Goal: Transaction & Acquisition: Purchase product/service

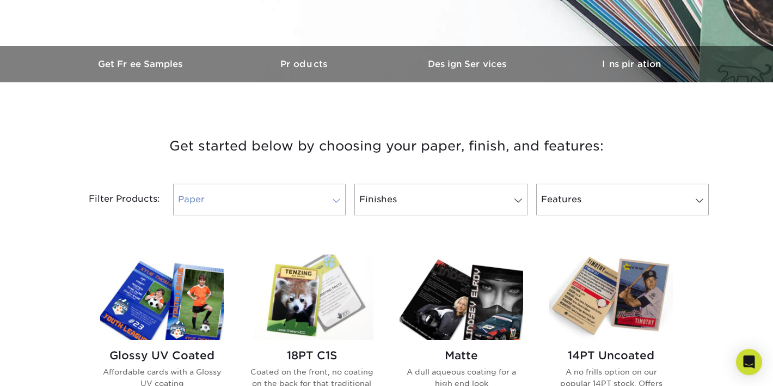
scroll to position [304, 0]
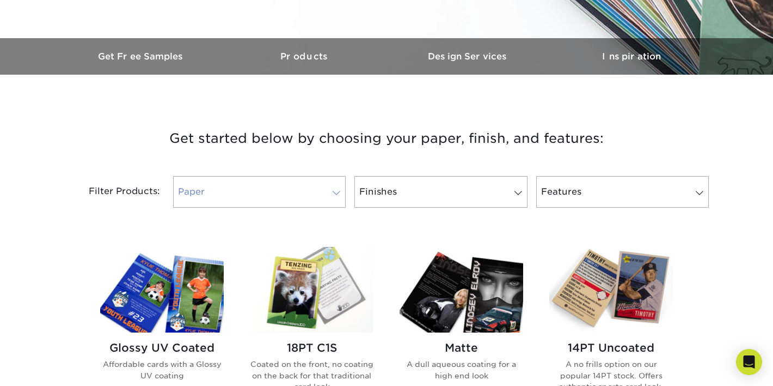
click at [250, 201] on link "Paper" at bounding box center [259, 192] width 173 height 32
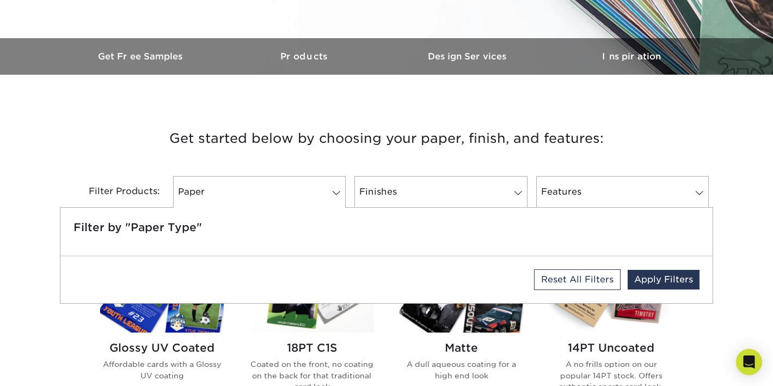
click at [255, 150] on h3 "Get started below by choosing your paper, finish, and features:" at bounding box center [386, 138] width 637 height 49
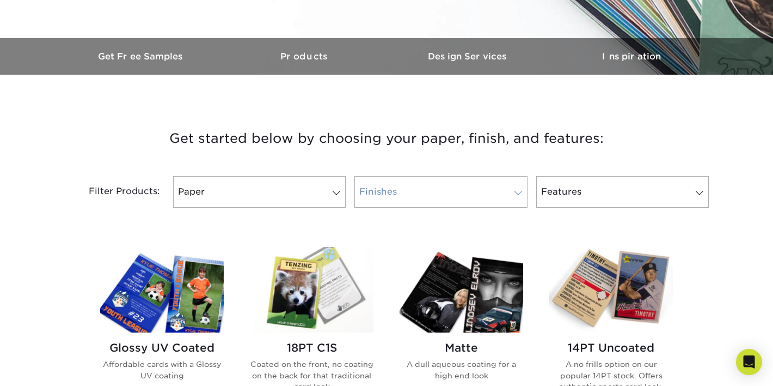
click at [411, 181] on link "Finishes" at bounding box center [440, 192] width 173 height 32
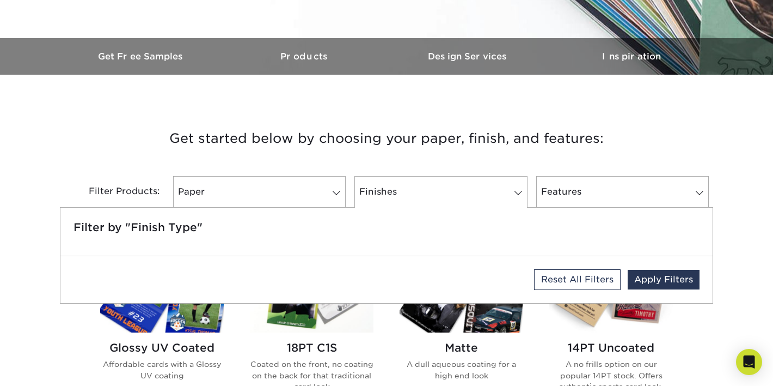
click at [431, 125] on h3 "Get started below by choosing your paper, finish, and features:" at bounding box center [386, 138] width 637 height 49
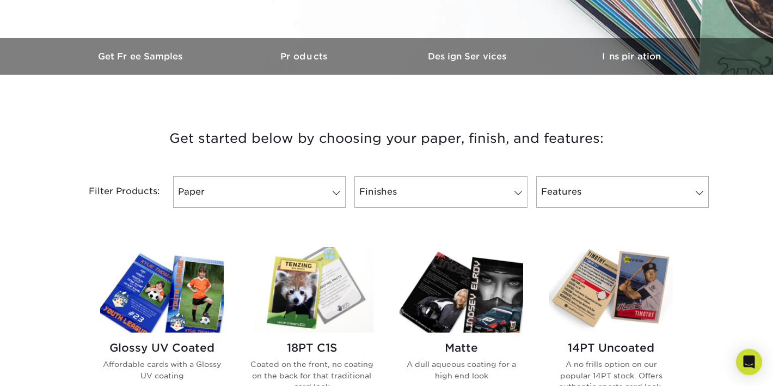
scroll to position [413, 0]
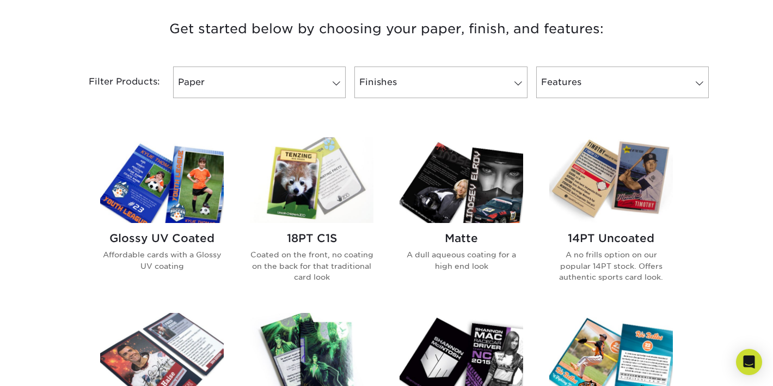
click at [144, 243] on h2 "Glossy UV Coated" at bounding box center [162, 237] width 124 height 13
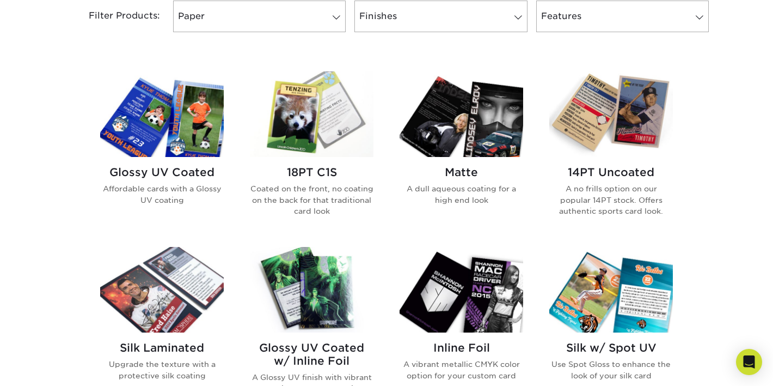
scroll to position [509, 0]
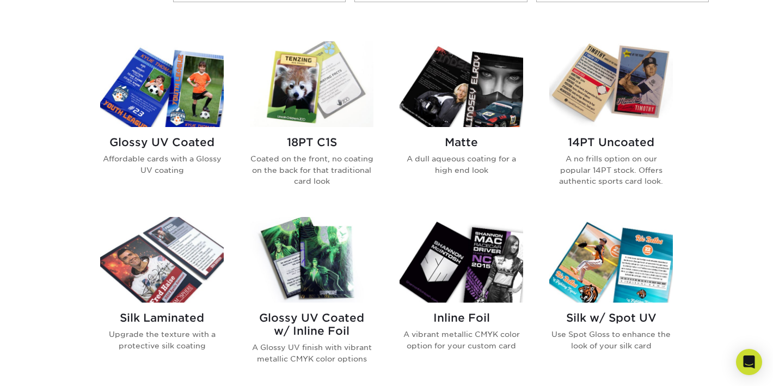
click at [165, 281] on img at bounding box center [162, 259] width 124 height 85
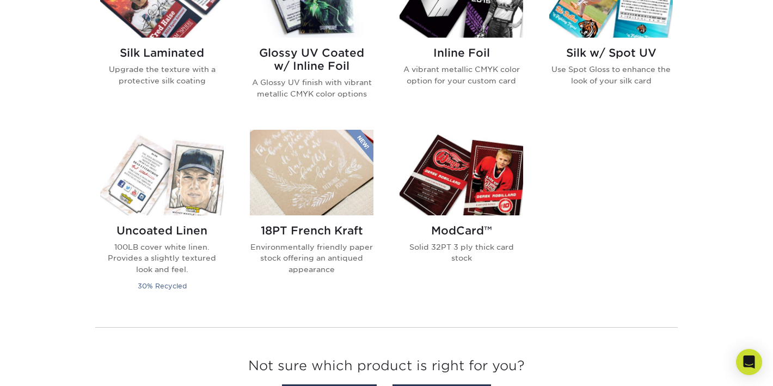
scroll to position [773, 0]
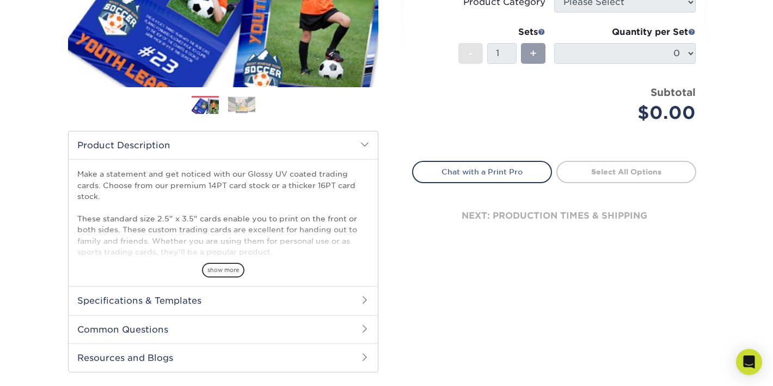
scroll to position [241, 0]
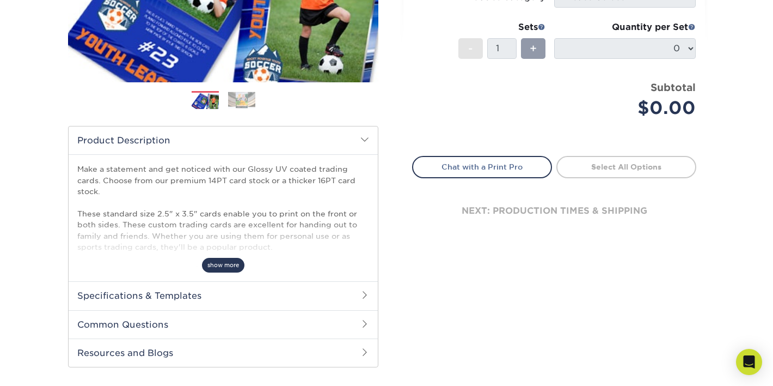
click at [222, 261] on span "show more" at bounding box center [223, 265] width 42 height 15
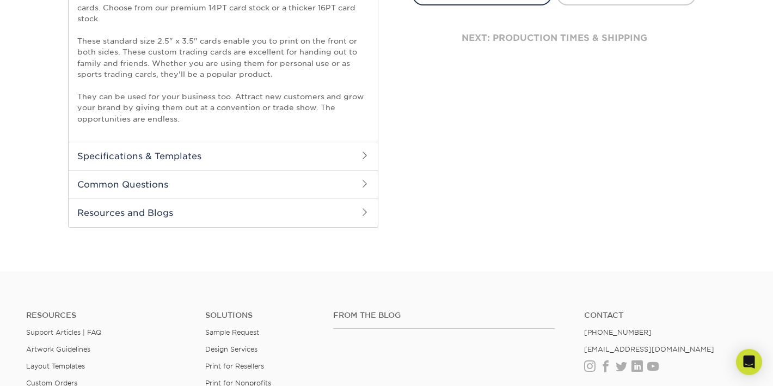
scroll to position [414, 0]
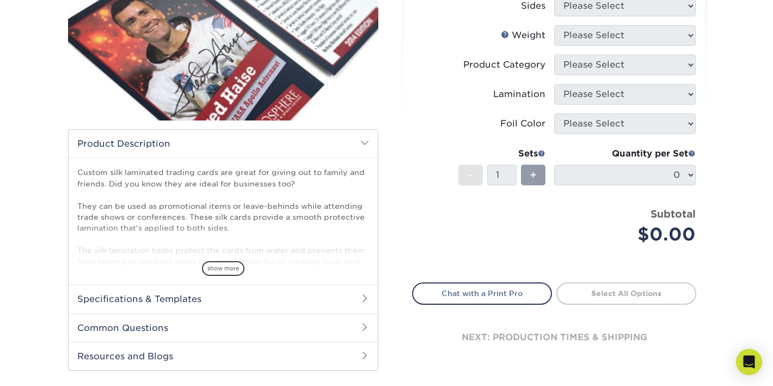
scroll to position [204, 0]
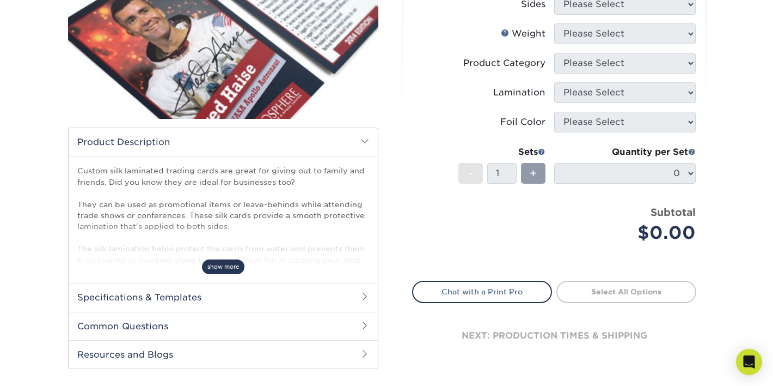
click at [218, 267] on span "show more" at bounding box center [223, 266] width 42 height 15
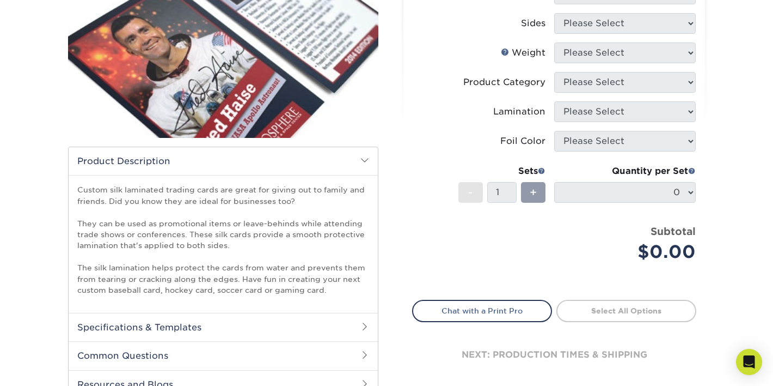
scroll to position [188, 0]
